Goal: Information Seeking & Learning: Compare options

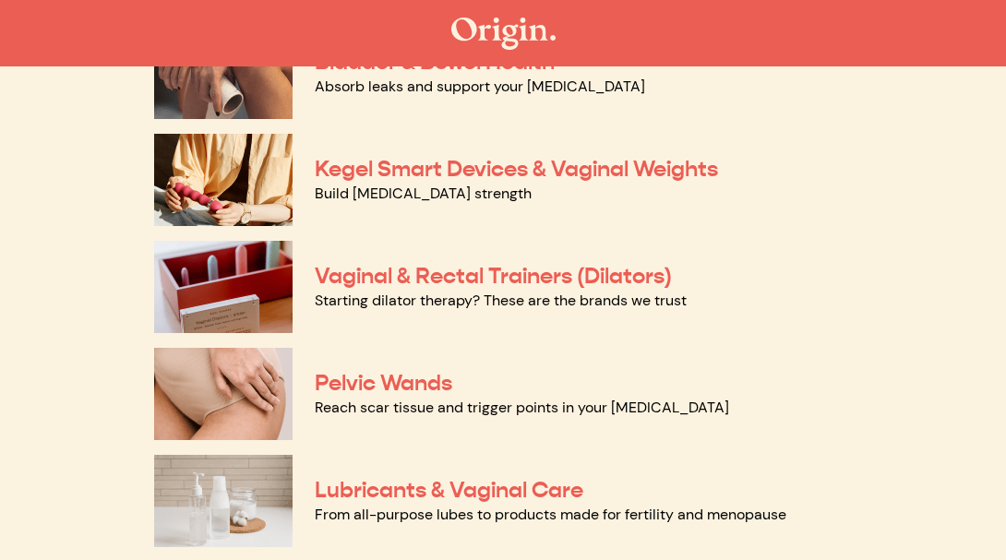
scroll to position [664, 0]
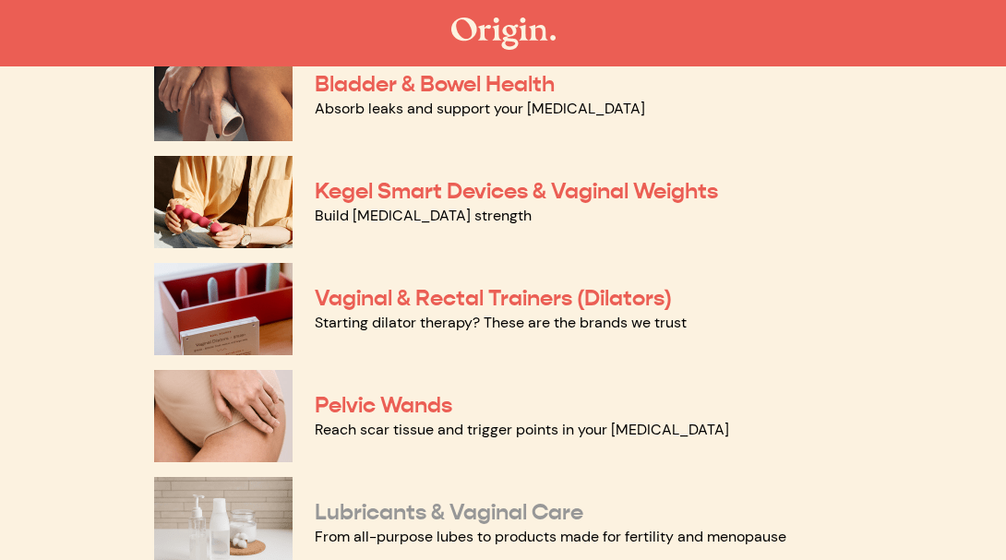
click at [490, 520] on link "Lubricants & Vaginal Care" at bounding box center [449, 512] width 269 height 28
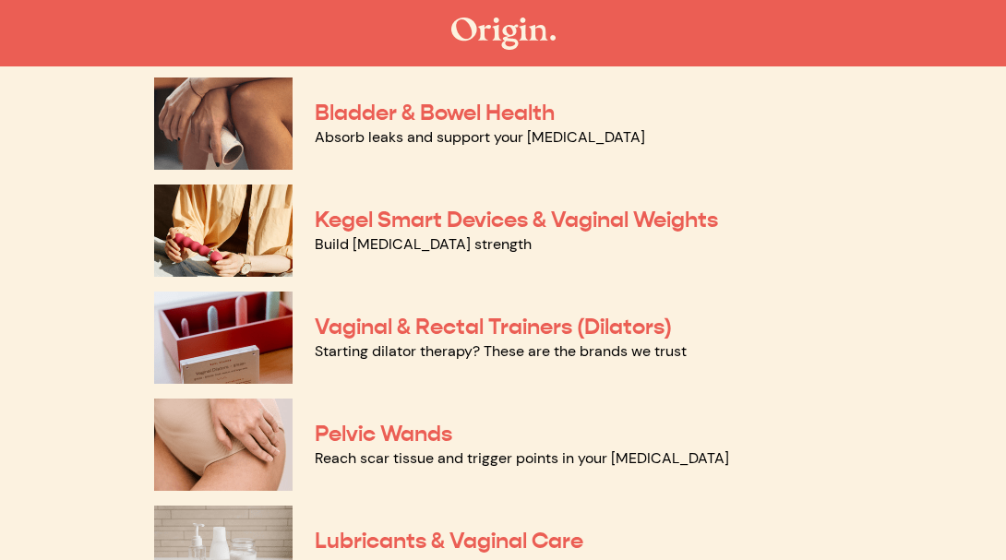
scroll to position [664, 0]
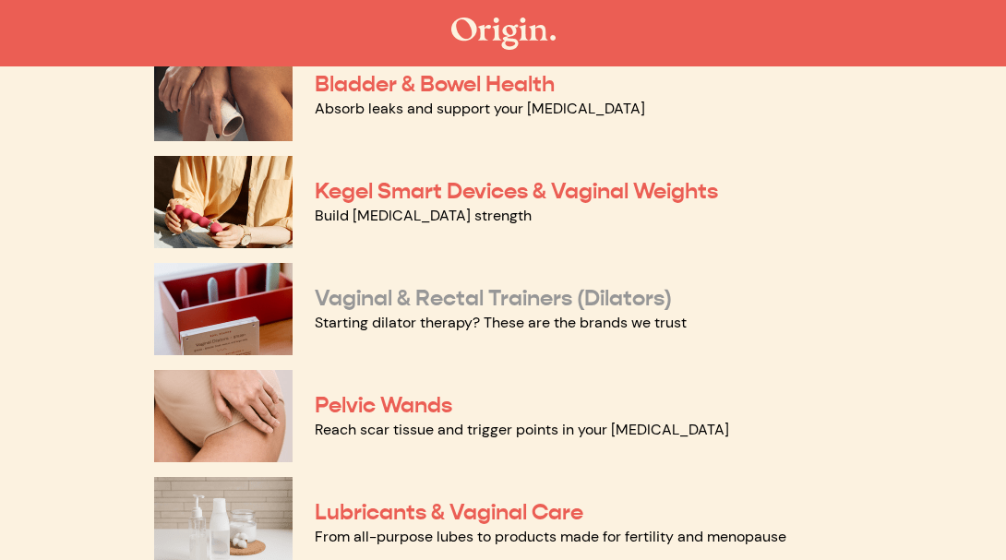
click at [475, 293] on link "Vaginal & Rectal Trainers (Dilators)" at bounding box center [493, 298] width 357 height 28
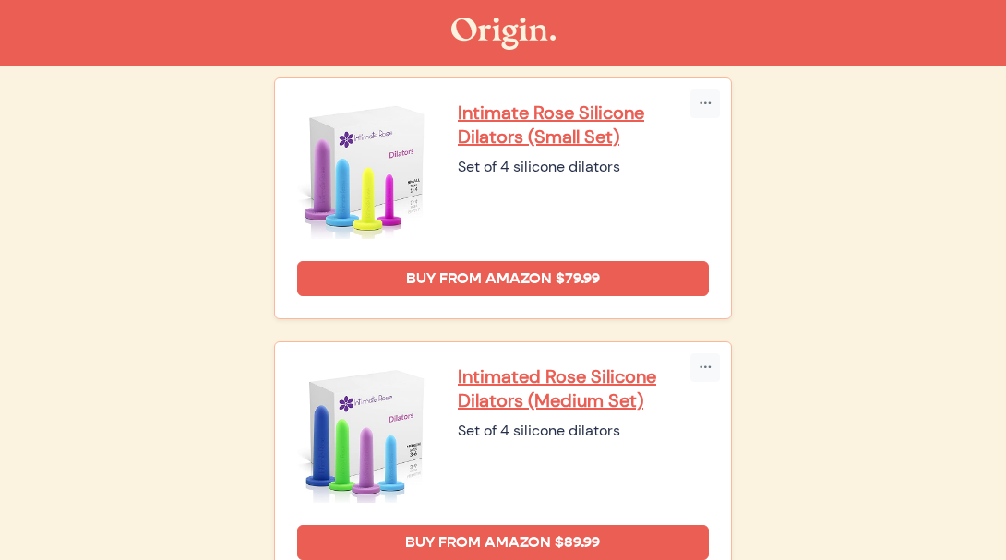
scroll to position [553, 0]
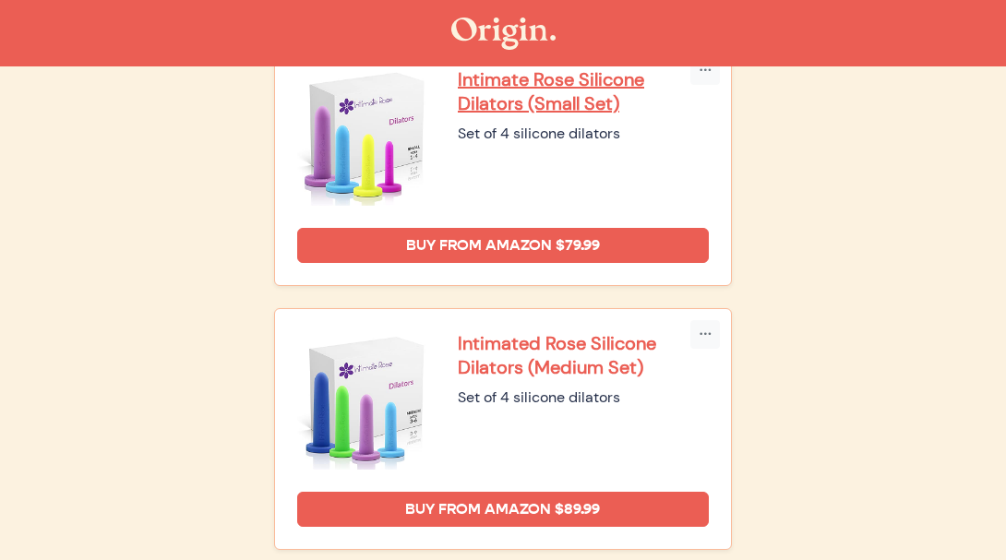
click at [501, 348] on p "Intimated Rose Silicone Dilators (Medium Set)" at bounding box center [583, 355] width 251 height 48
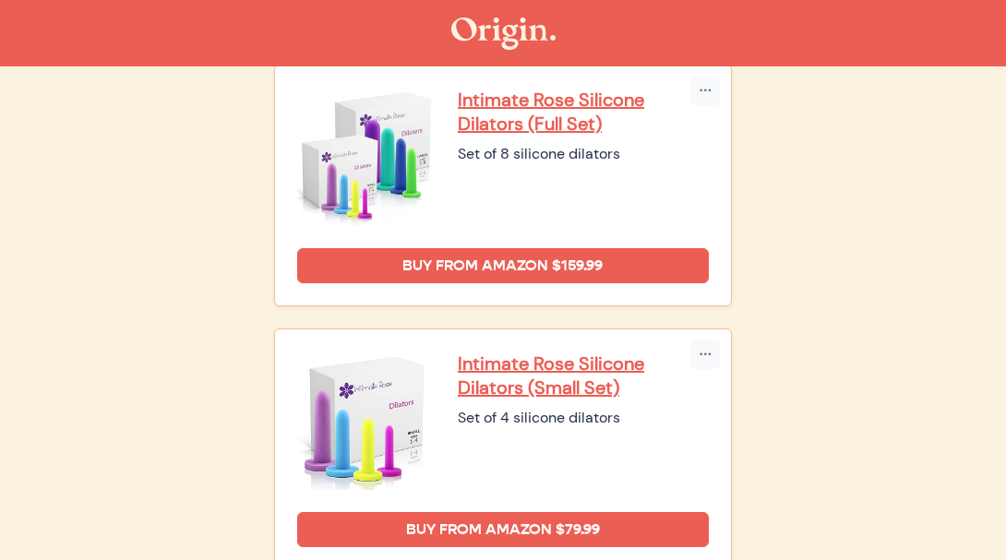
scroll to position [268, 0]
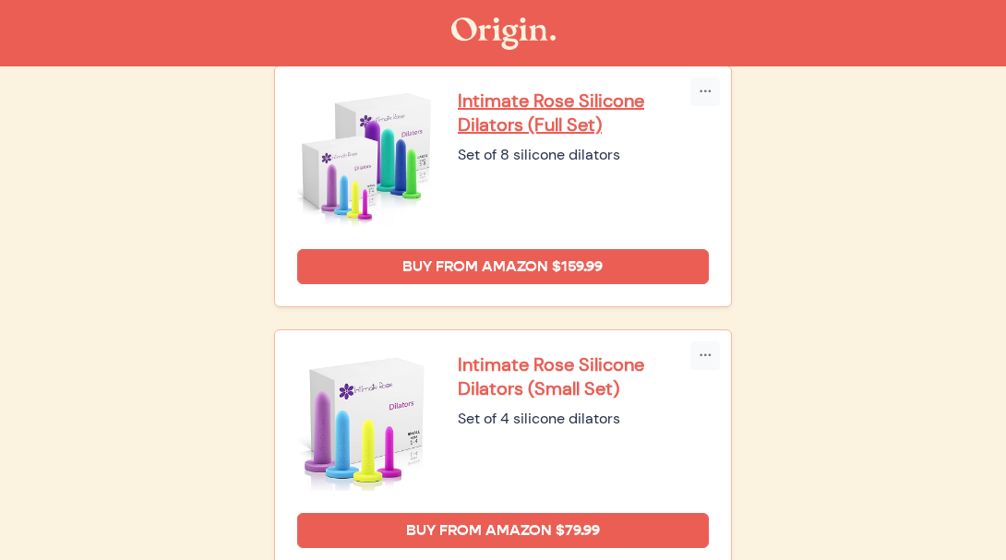
click at [481, 389] on p "Intimate Rose Silicone Dilators (Small Set)" at bounding box center [583, 377] width 251 height 48
